Goal: Task Accomplishment & Management: Use online tool/utility

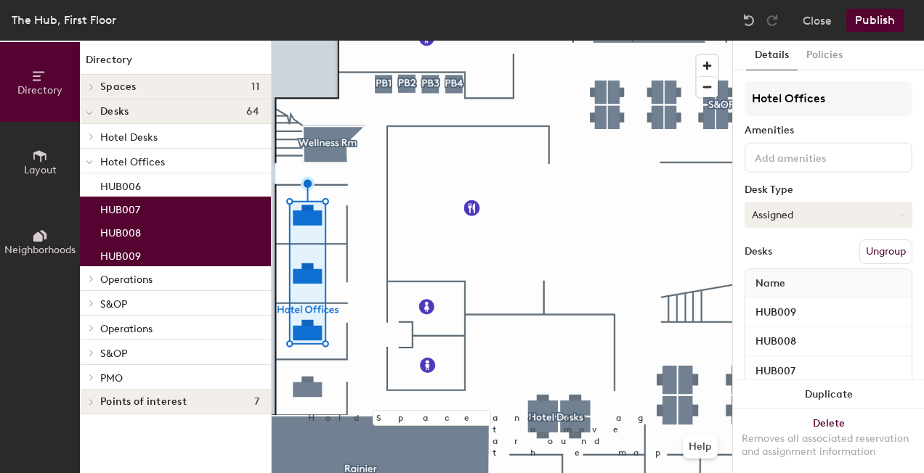
click at [803, 206] on button "Assigned" at bounding box center [828, 215] width 168 height 26
click at [776, 303] on div "Hoteled" at bounding box center [817, 304] width 145 height 22
click at [867, 26] on button "Publish" at bounding box center [874, 20] width 57 height 23
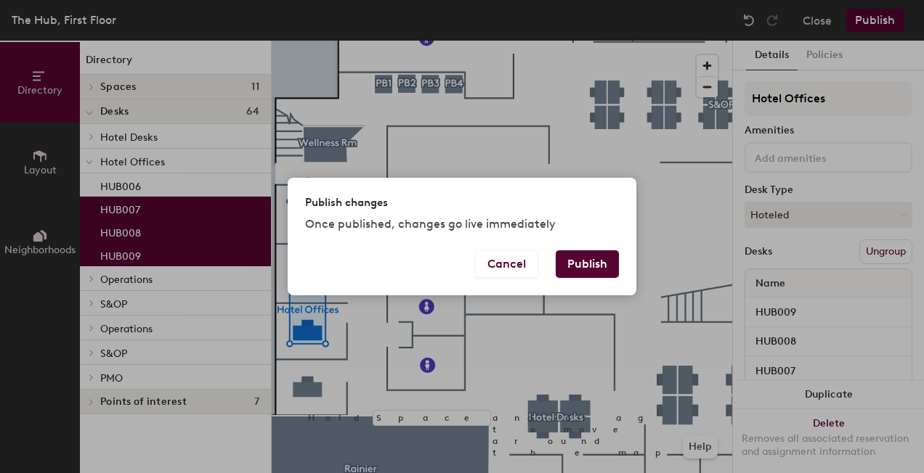
click at [584, 264] on button "Publish" at bounding box center [587, 265] width 63 height 28
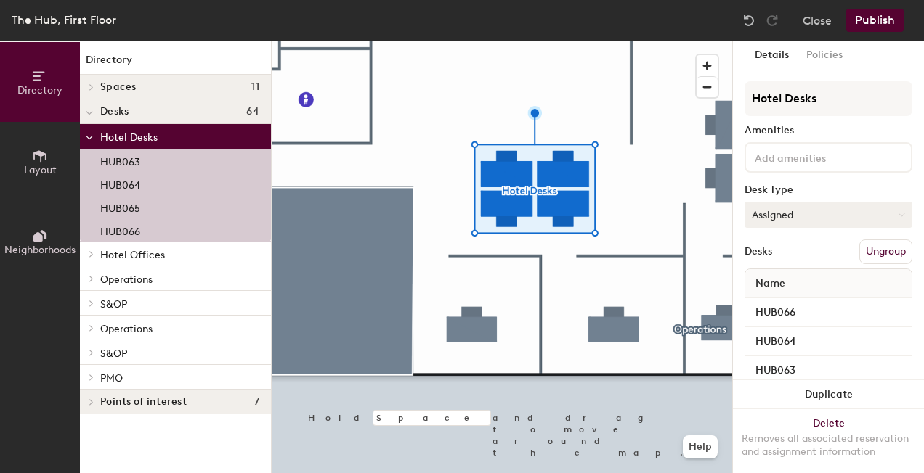
click at [796, 224] on button "Assigned" at bounding box center [828, 215] width 168 height 26
click at [792, 293] on div "Hoteled" at bounding box center [817, 304] width 145 height 22
click at [865, 23] on button "Publish" at bounding box center [874, 20] width 57 height 23
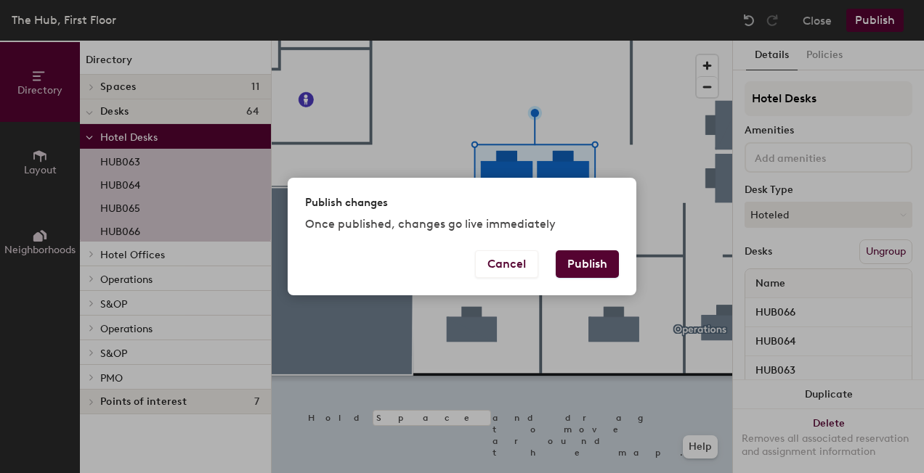
click at [590, 269] on button "Publish" at bounding box center [587, 265] width 63 height 28
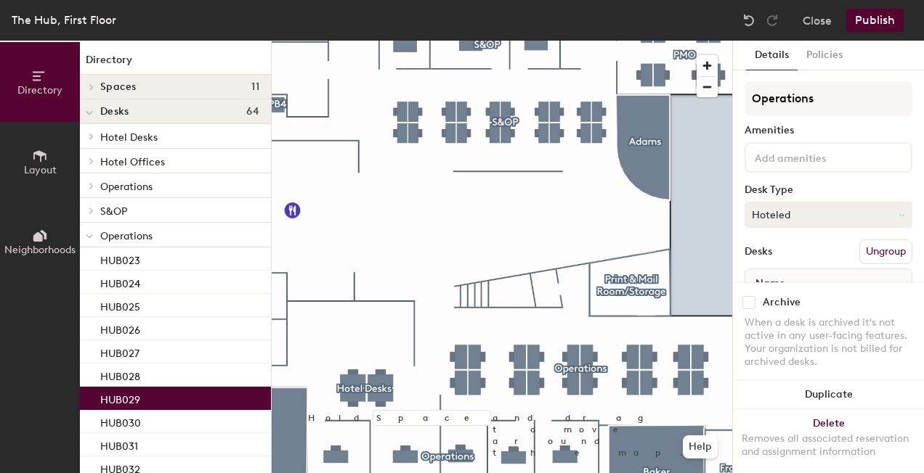
click at [760, 213] on button "Hoteled" at bounding box center [828, 215] width 168 height 26
click at [778, 257] on div "Assigned" at bounding box center [817, 260] width 145 height 22
click at [886, 16] on button "Publish" at bounding box center [874, 20] width 57 height 23
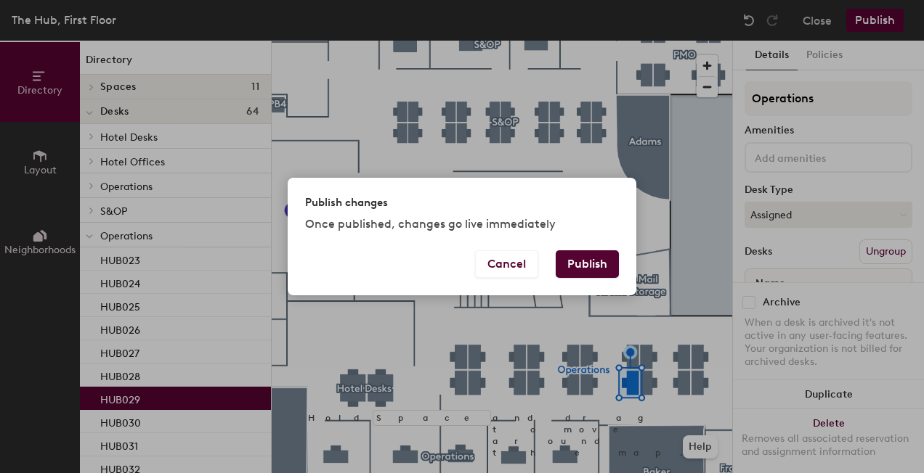
click at [588, 263] on button "Publish" at bounding box center [587, 265] width 63 height 28
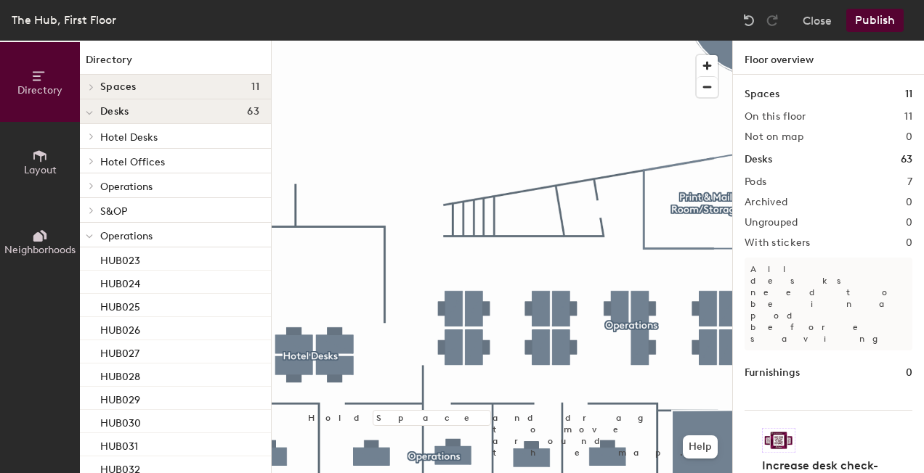
click at [862, 23] on button "Publish" at bounding box center [874, 20] width 57 height 23
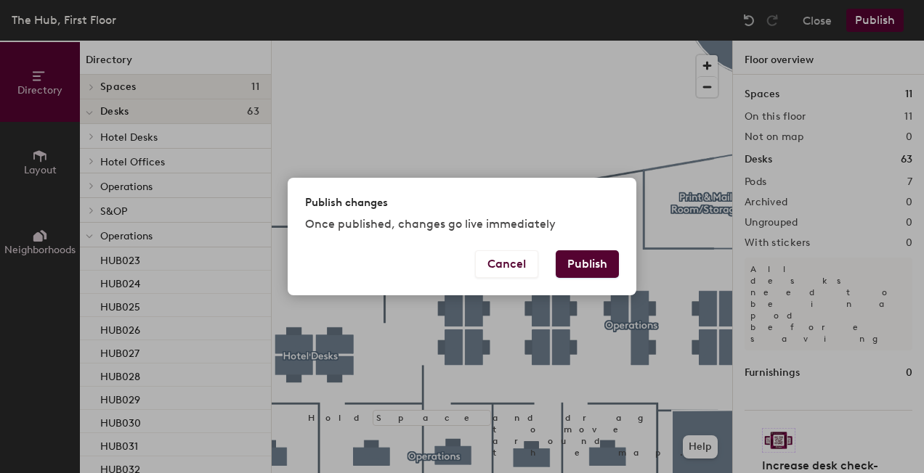
click at [593, 257] on button "Publish" at bounding box center [587, 265] width 63 height 28
